Goal: Task Accomplishment & Management: Manage account settings

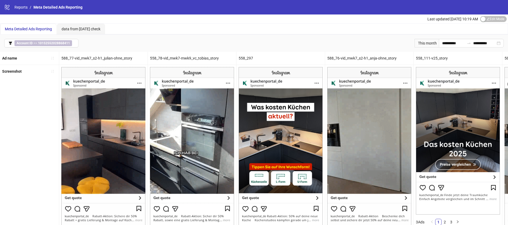
click at [35, 6] on span "Meta Detailed Ads Reporting" at bounding box center [57, 7] width 49 height 4
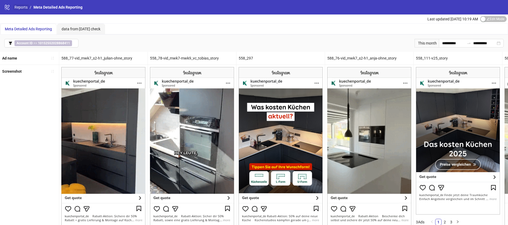
click at [23, 7] on link "Reports" at bounding box center [20, 7] width 15 height 6
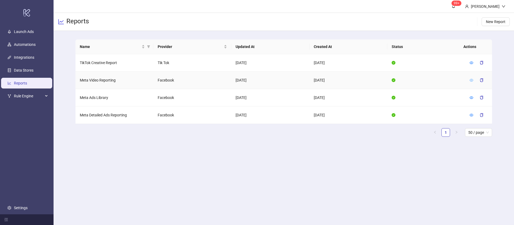
click at [470, 80] on icon "eye" at bounding box center [472, 80] width 4 height 4
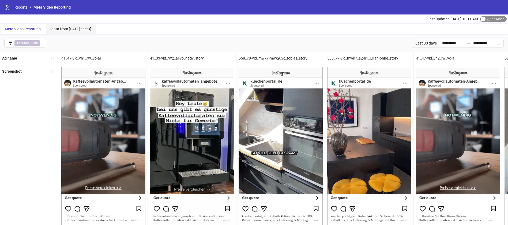
click at [499, 21] on span "Edit Mode Edit Mode" at bounding box center [493, 19] width 27 height 6
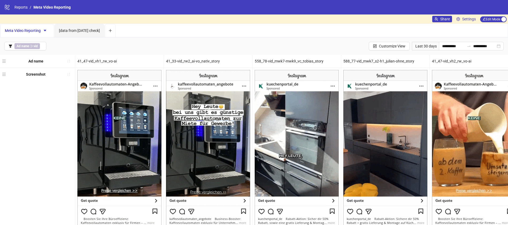
click at [439, 15] on div "Share Settings Edit Mode Edit Mode" at bounding box center [470, 18] width 76 height 9
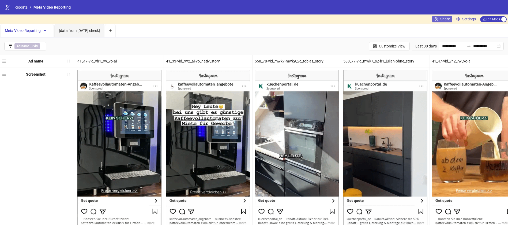
click at [440, 16] on button "Share" at bounding box center [442, 19] width 20 height 6
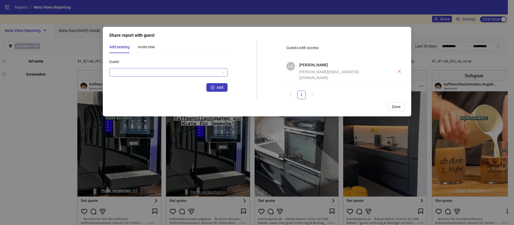
click at [149, 74] on input "Guest" at bounding box center [166, 72] width 107 height 8
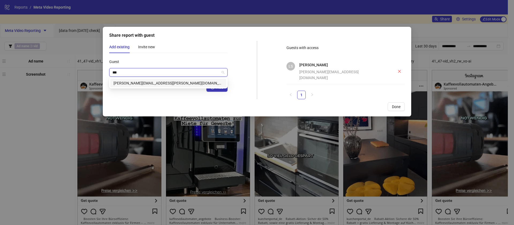
type input "***"
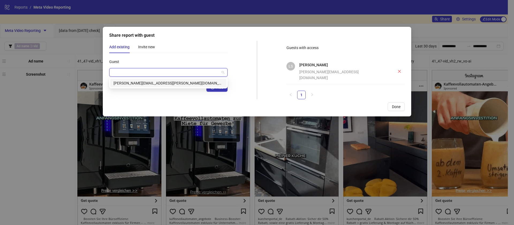
click at [143, 90] on div "Add" at bounding box center [168, 87] width 118 height 9
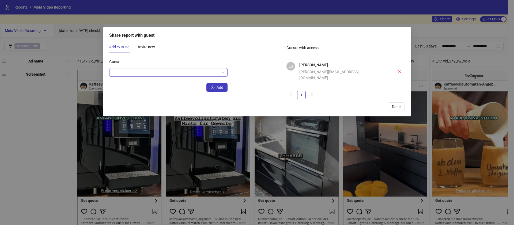
click at [186, 76] on input "Guest" at bounding box center [166, 72] width 107 height 8
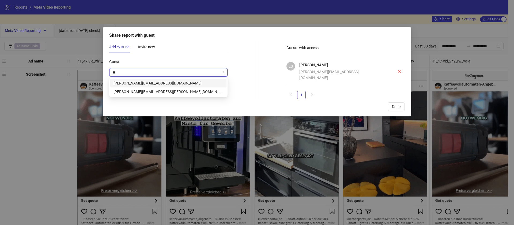
type input "***"
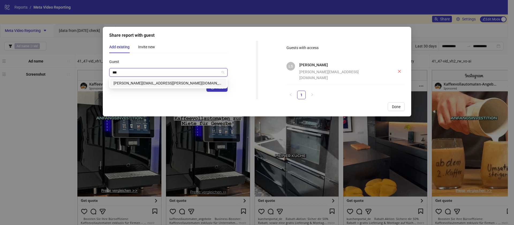
click at [162, 86] on div "johannes.hirsch@aroundhome.de" at bounding box center [169, 83] width 110 height 6
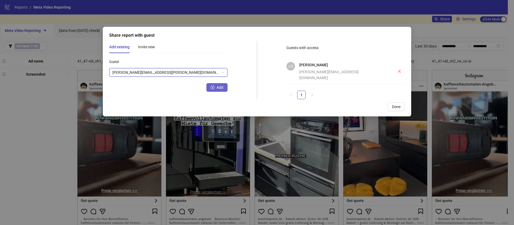
click at [222, 88] on span "Add" at bounding box center [220, 87] width 7 height 4
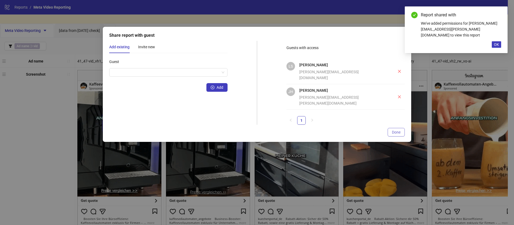
click at [403, 128] on button "Done" at bounding box center [396, 132] width 17 height 9
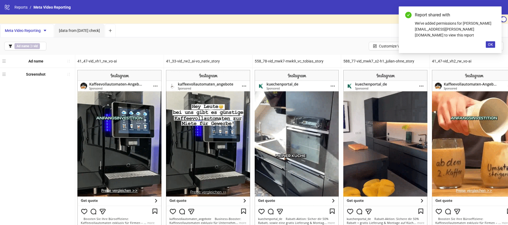
click at [488, 40] on div "Report shared with We've added permissions for johannes.hirsch@aroundhome.de to…" at bounding box center [450, 29] width 103 height 47
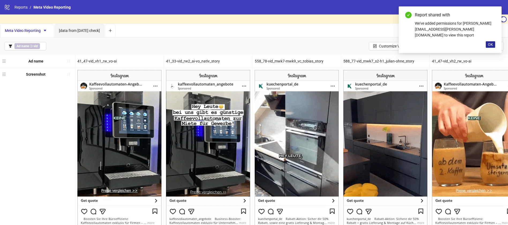
click at [490, 43] on span "OK" at bounding box center [490, 44] width 5 height 4
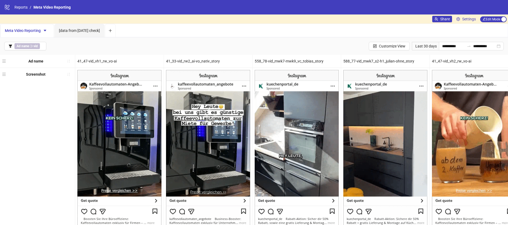
click at [493, 20] on span "Edit Mode Edit Mode" at bounding box center [493, 19] width 27 height 6
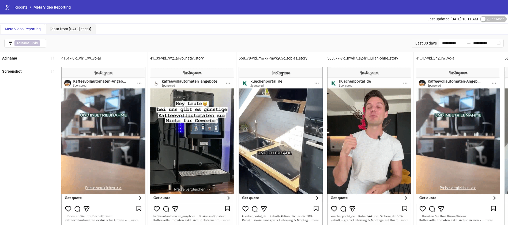
click at [242, 42] on div "**********" at bounding box center [254, 43] width 508 height 17
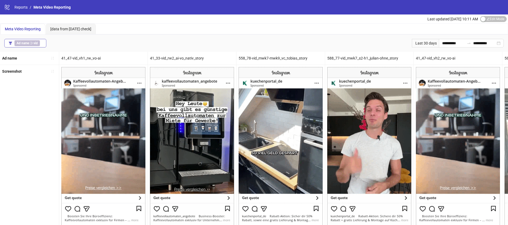
click at [34, 45] on span "Ad name ∋ vid" at bounding box center [26, 43] width 25 height 6
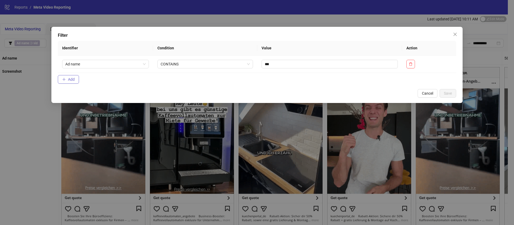
click at [67, 81] on button "Add" at bounding box center [68, 79] width 21 height 9
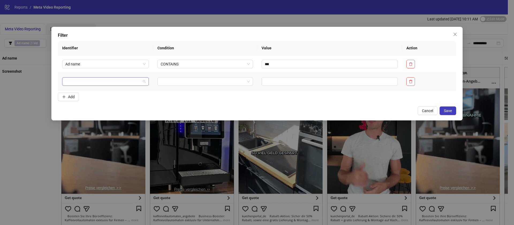
click at [87, 81] on input "search" at bounding box center [103, 81] width 76 height 8
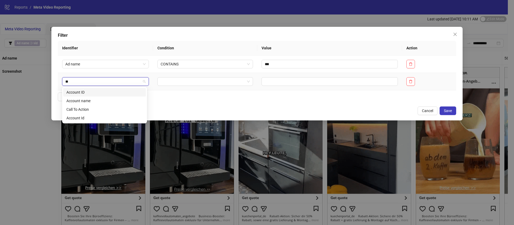
type input "***"
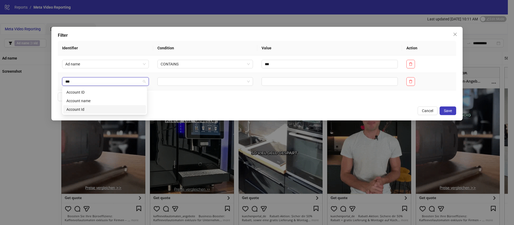
click at [99, 107] on div "Account Id" at bounding box center [104, 109] width 76 height 6
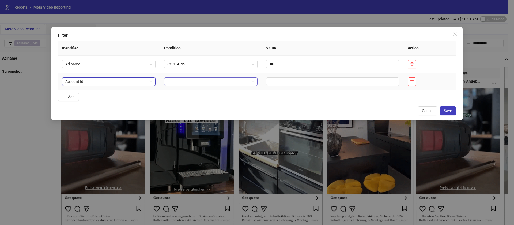
click at [186, 79] on input "search" at bounding box center [208, 81] width 82 height 8
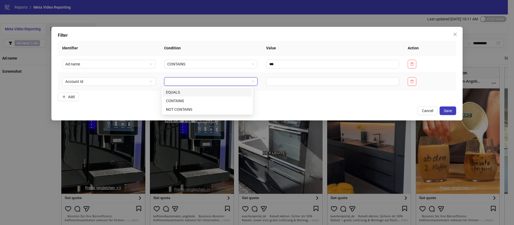
click at [188, 94] on div "EQUALS" at bounding box center [207, 92] width 83 height 6
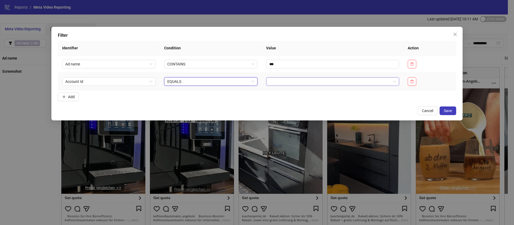
click at [313, 84] on input "search" at bounding box center [330, 81] width 122 height 8
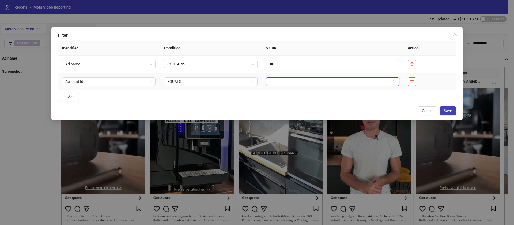
click at [312, 85] on input "search" at bounding box center [330, 81] width 122 height 8
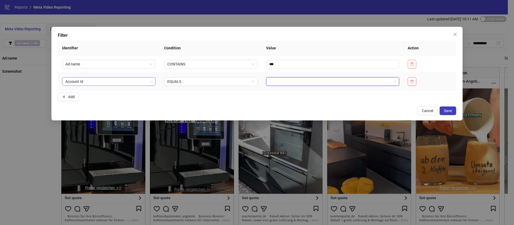
click at [102, 82] on span "Account Id" at bounding box center [108, 81] width 87 height 8
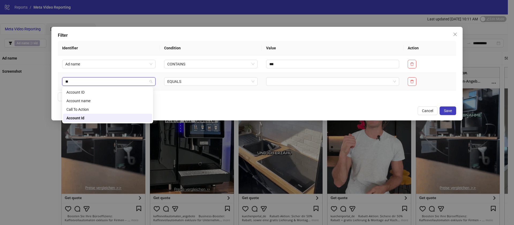
type input "***"
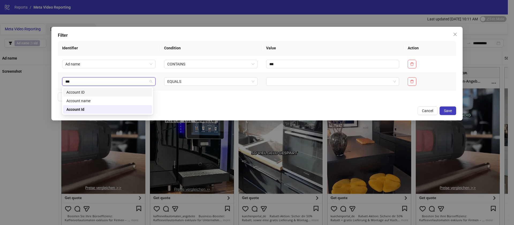
click at [89, 93] on div "Account ID" at bounding box center [107, 92] width 83 height 6
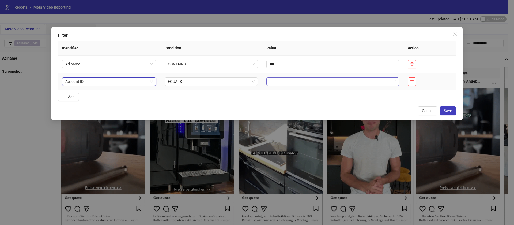
click at [282, 83] on input "search" at bounding box center [331, 81] width 122 height 8
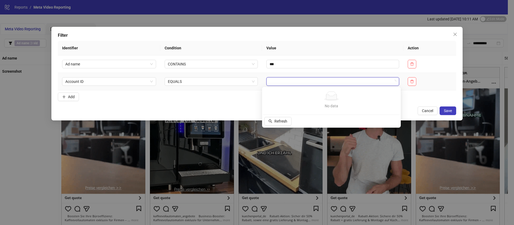
type input "*"
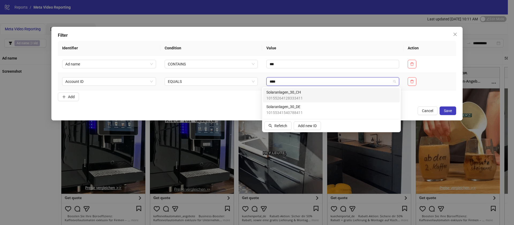
type input "*****"
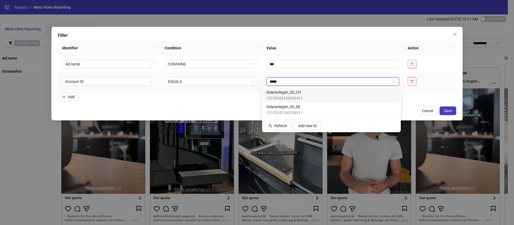
click at [295, 95] on span "10155264128333411" at bounding box center [285, 98] width 36 height 6
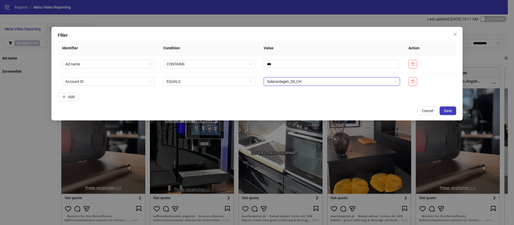
click at [321, 87] on td "Solaranlagen_30_CH Solaranlagen_30_CH" at bounding box center [332, 81] width 145 height 17
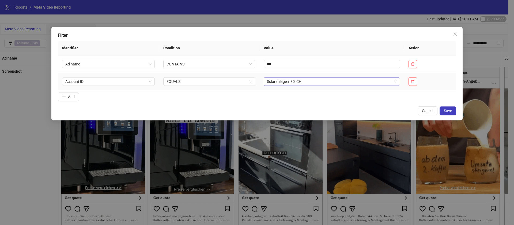
click at [321, 81] on span "Solaranlagen_30_CH" at bounding box center [332, 81] width 130 height 8
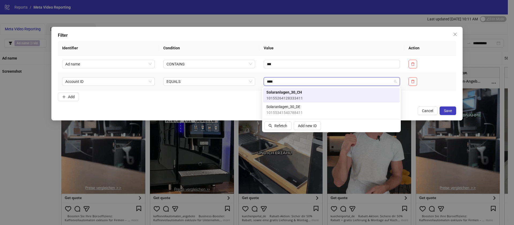
type input "*****"
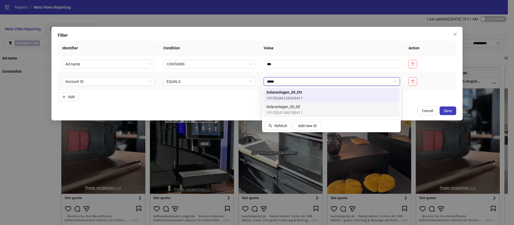
click at [312, 107] on div "Solaranlagen_30_DE 10155341540788411" at bounding box center [332, 110] width 130 height 12
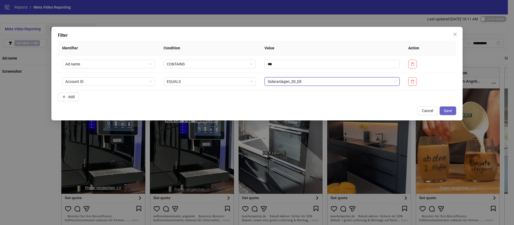
click at [456, 113] on button "Save" at bounding box center [448, 110] width 17 height 9
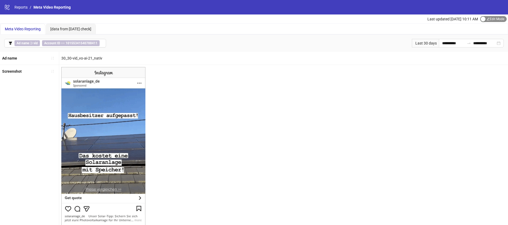
click at [486, 20] on span "Edit Mode Edit Mode" at bounding box center [493, 19] width 27 height 6
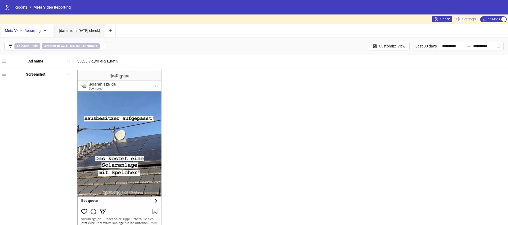
click at [465, 18] on span "Settings" at bounding box center [469, 19] width 14 height 6
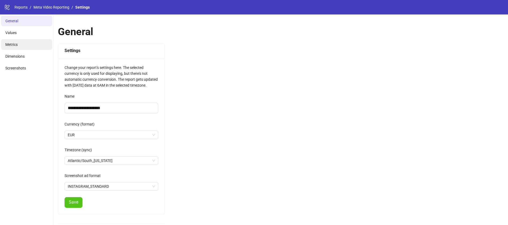
click at [10, 48] on li "Metrics" at bounding box center [26, 44] width 51 height 11
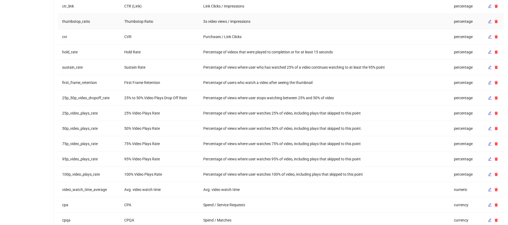
scroll to position [6, 0]
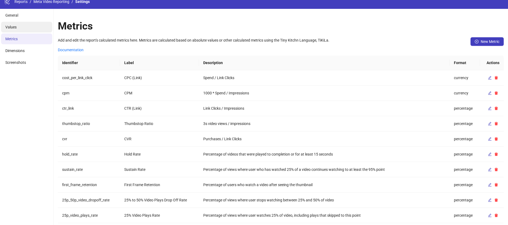
click at [15, 27] on span "Values" at bounding box center [10, 27] width 11 height 4
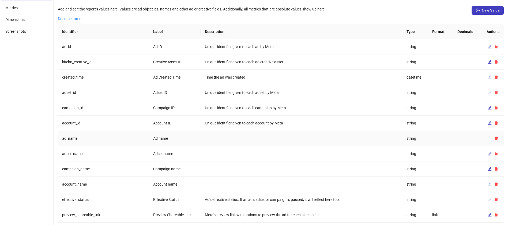
scroll to position [0, 0]
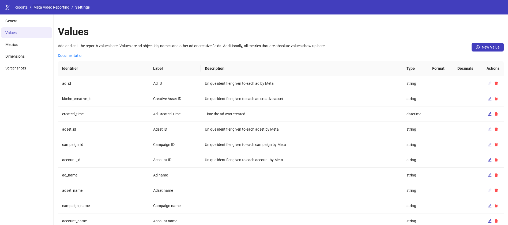
click at [47, 7] on link "Meta Video Reporting" at bounding box center [51, 7] width 38 height 6
